Goal: Navigation & Orientation: Go to known website

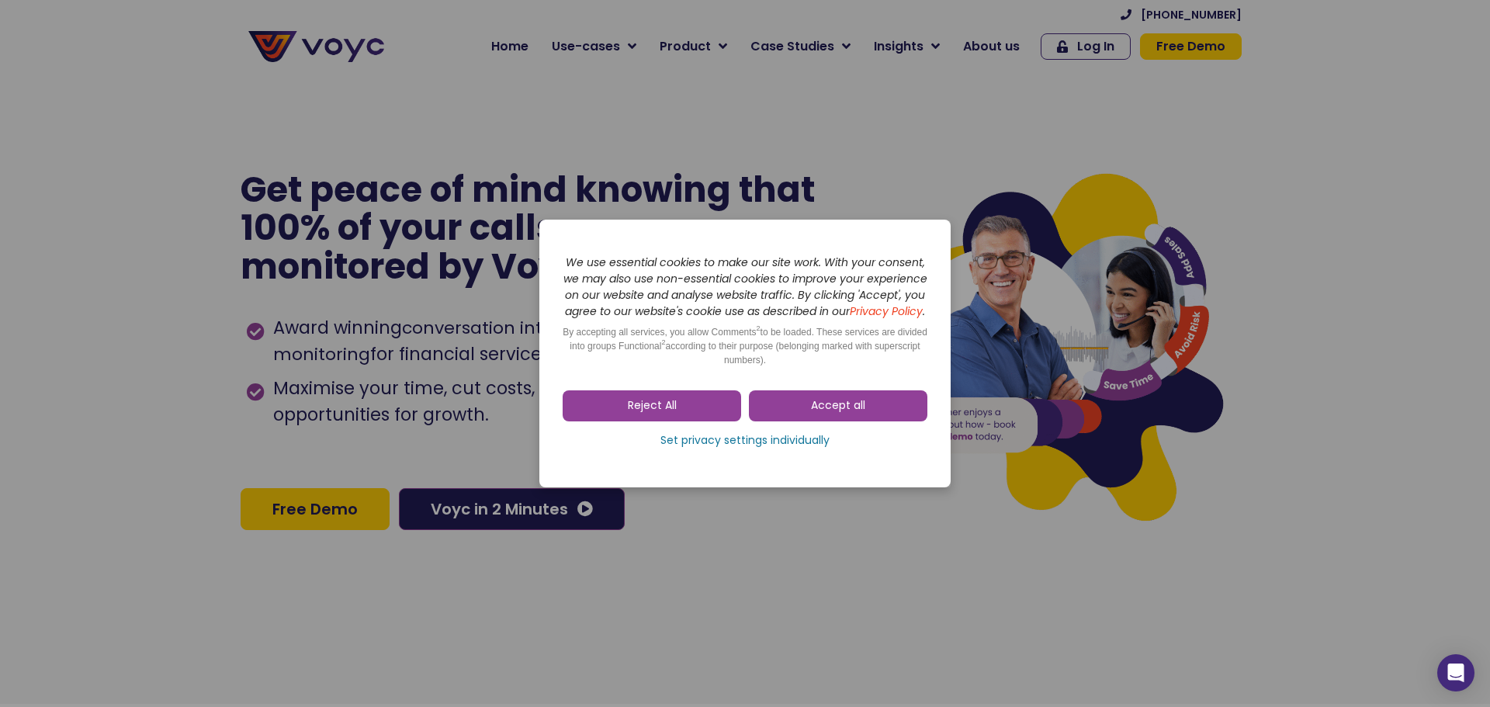
click at [803, 418] on link "Accept all" at bounding box center [838, 405] width 179 height 31
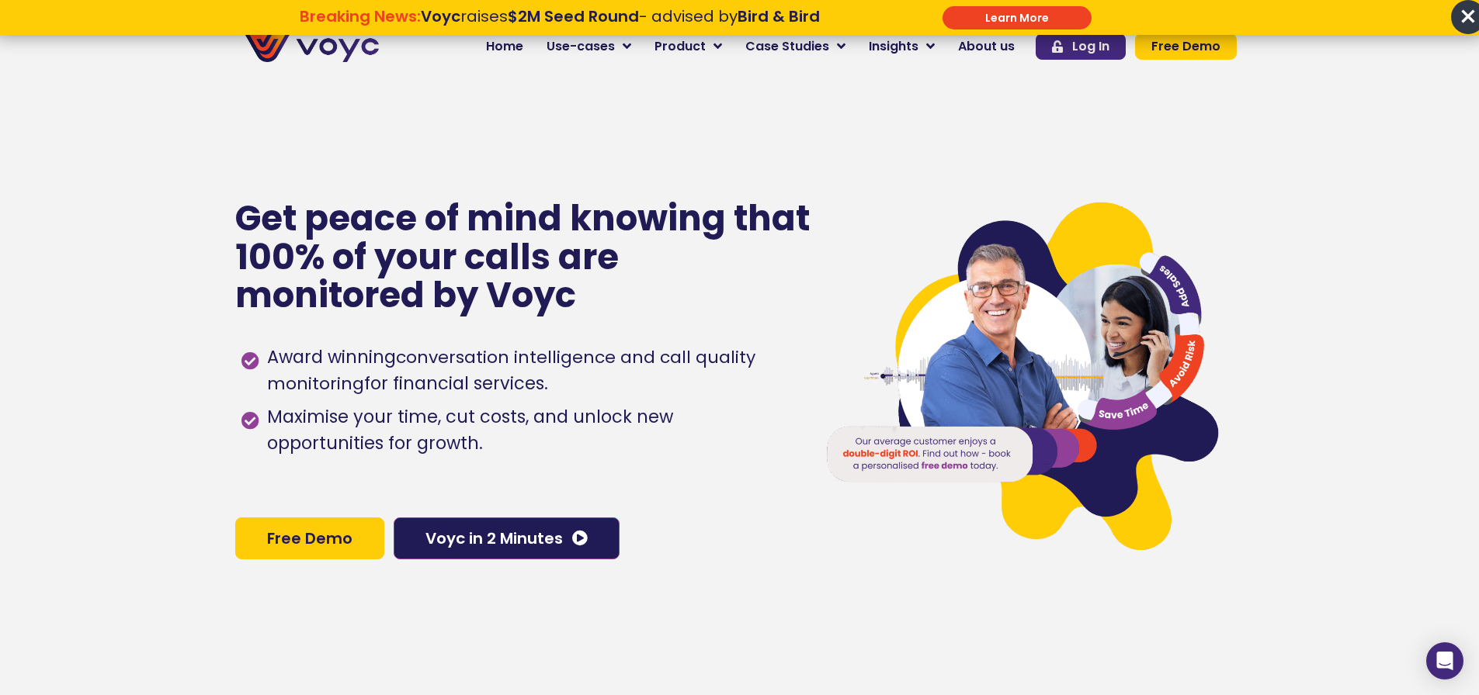
click at [1080, 46] on span "Log In" at bounding box center [1090, 46] width 37 height 12
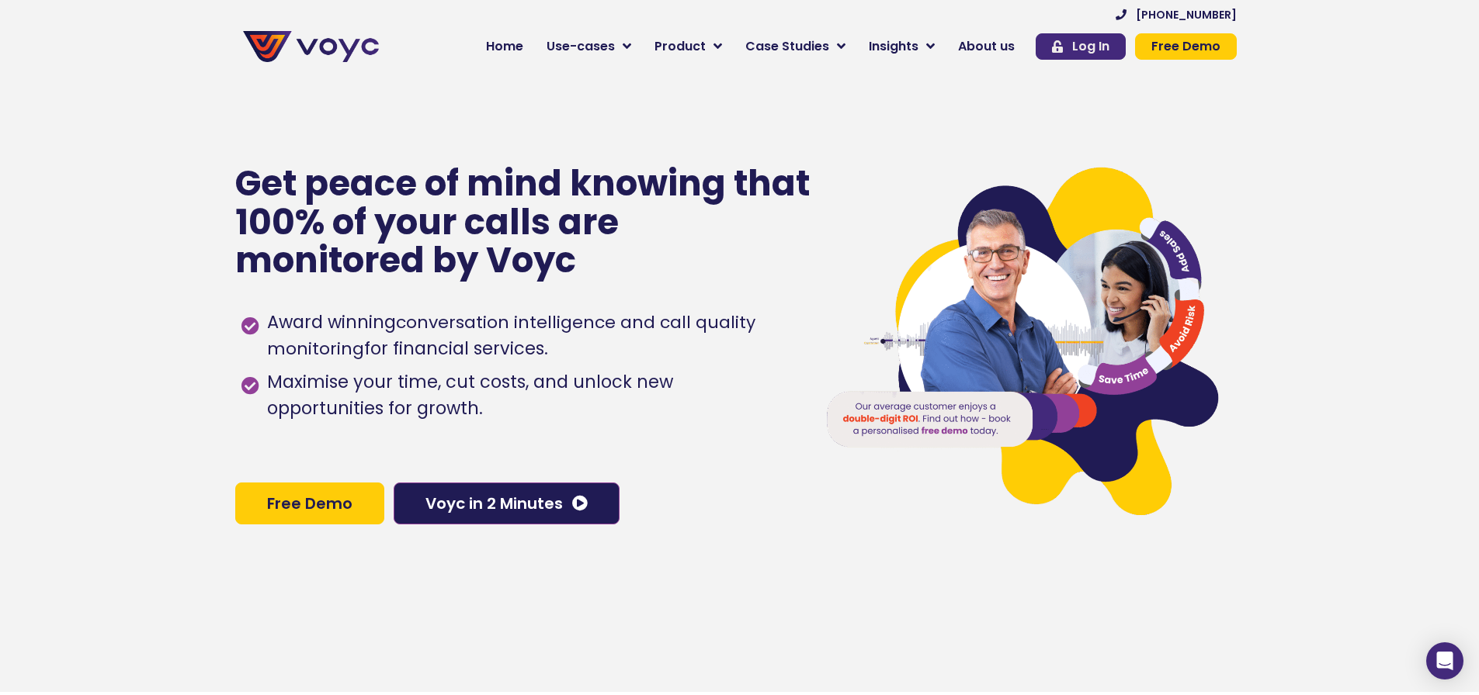
click at [1103, 48] on span "Log In" at bounding box center [1090, 46] width 37 height 12
click at [1063, 49] on icon at bounding box center [1057, 46] width 11 height 12
